Goal: Find specific page/section: Find specific page/section

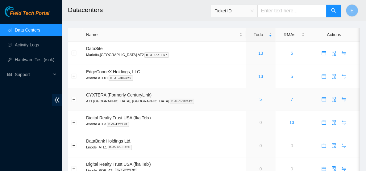
click at [260, 99] on link "5" at bounding box center [261, 99] width 2 height 5
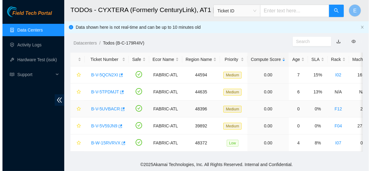
scroll to position [3, 0]
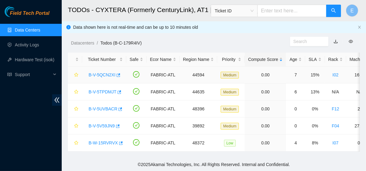
click at [101, 72] on link "B-V-5QCN2XI" at bounding box center [102, 74] width 27 height 5
